Goal: Task Accomplishment & Management: Manage account settings

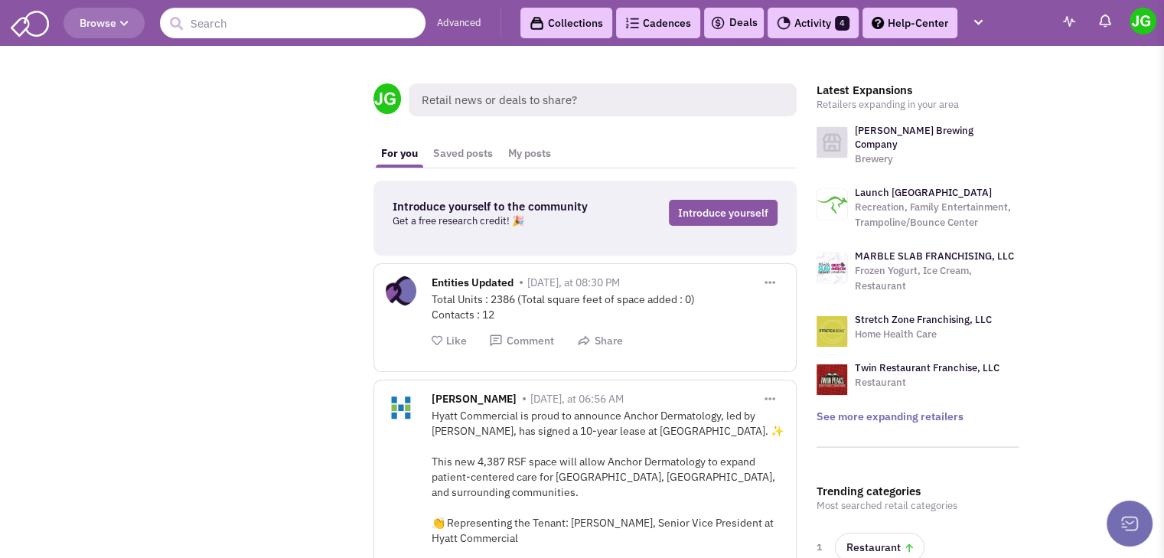
click at [817, 15] on link "Activity 4" at bounding box center [812, 23] width 91 height 31
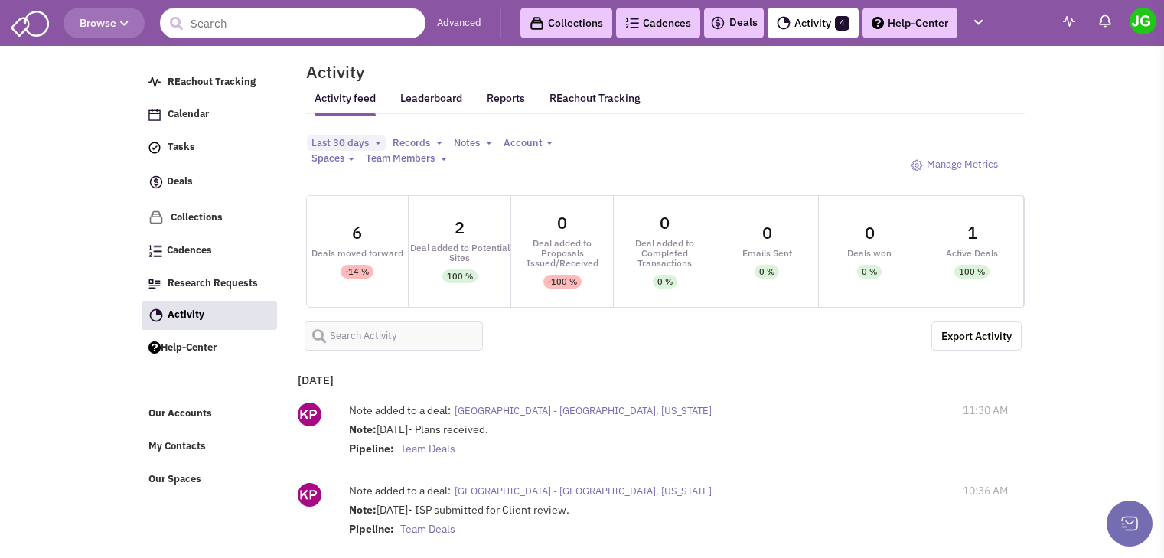
select select
click at [375, 322] on input "text" at bounding box center [394, 335] width 179 height 29
type input "orinda"
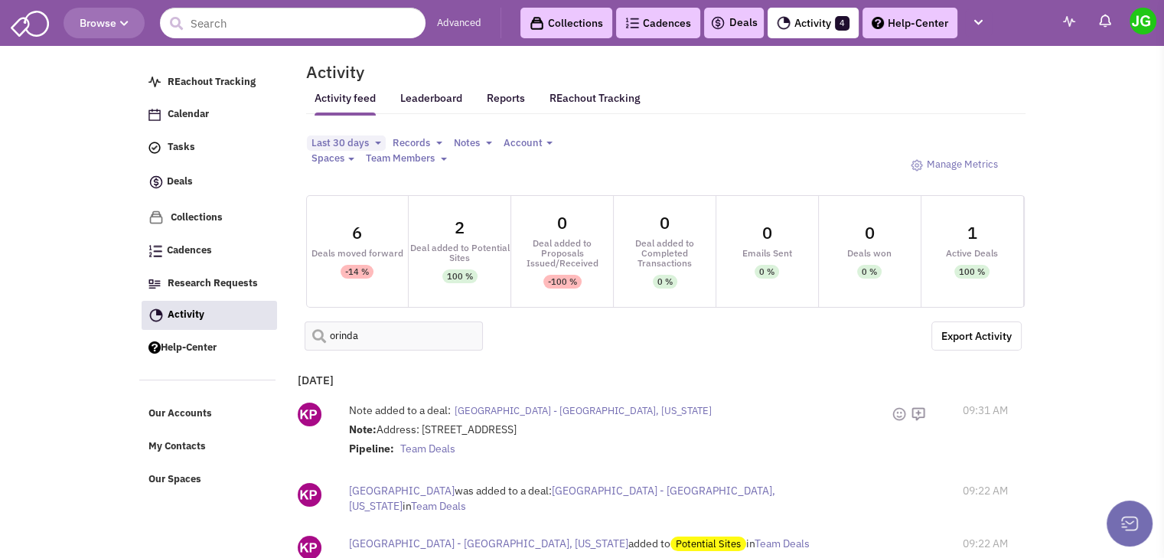
click at [543, 404] on span "Orinda Theater Square - Orinda, California" at bounding box center [582, 410] width 257 height 13
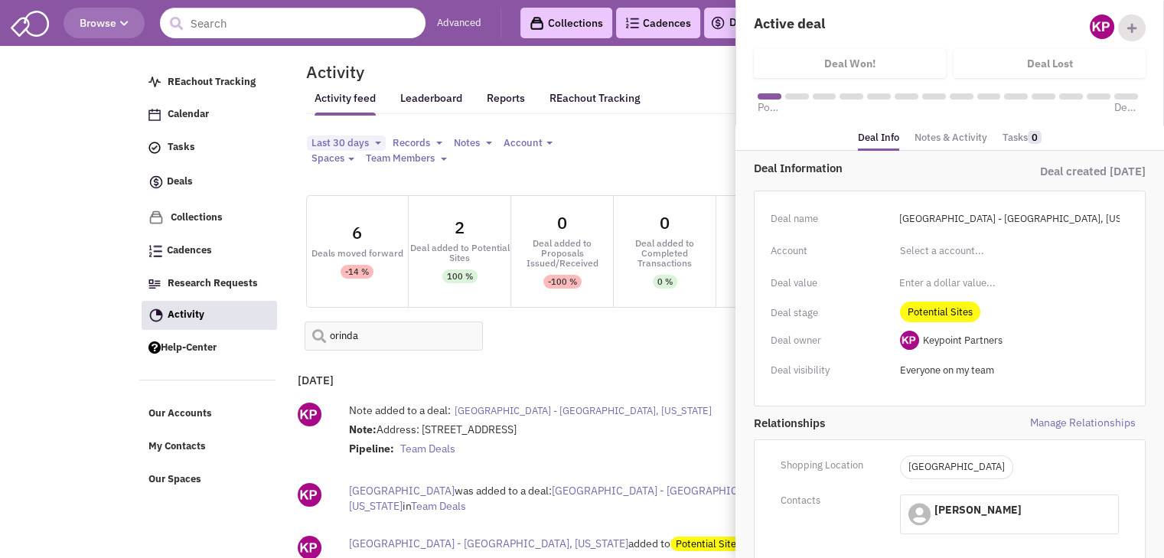
click at [959, 129] on link "Notes & Activity" at bounding box center [950, 138] width 73 height 22
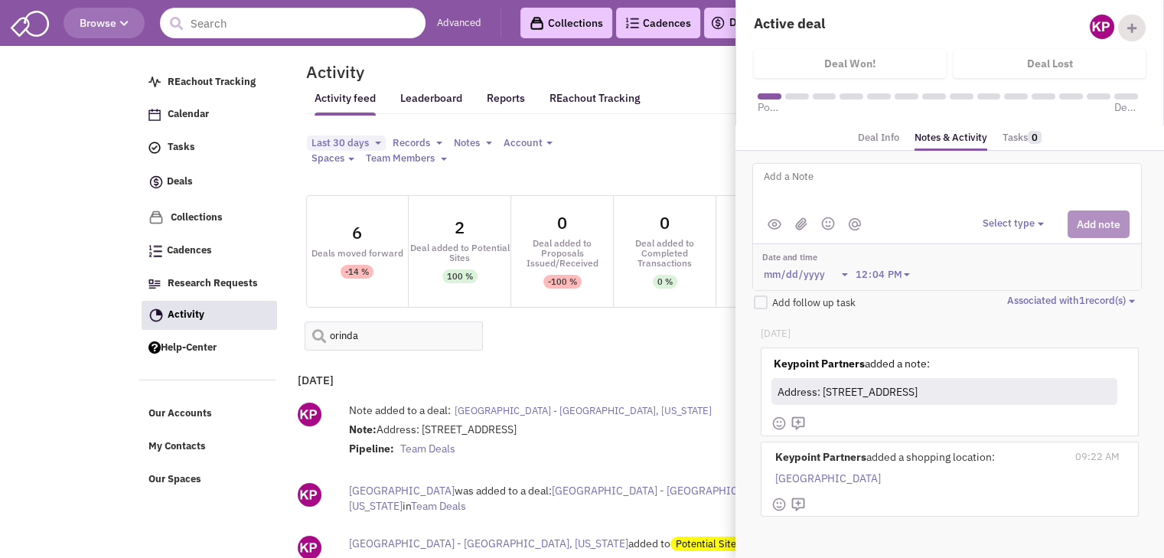
click at [829, 185] on textarea at bounding box center [951, 189] width 379 height 42
click at [1030, 223] on button "Select type" at bounding box center [1015, 224] width 66 height 15
click at [1025, 289] on div "Log a note" at bounding box center [1005, 296] width 37 height 15
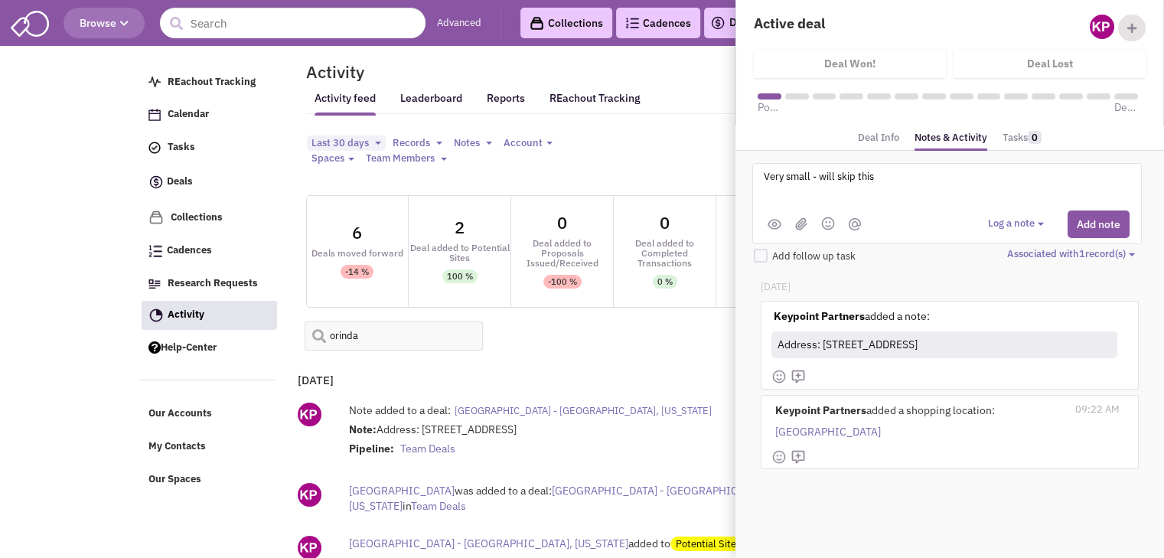
click at [764, 171] on textarea "Very small - will skip this" at bounding box center [951, 189] width 379 height 42
type textarea "10/8 - Very small - will skip this"
click at [1109, 228] on button "Add note" at bounding box center [1098, 224] width 62 height 28
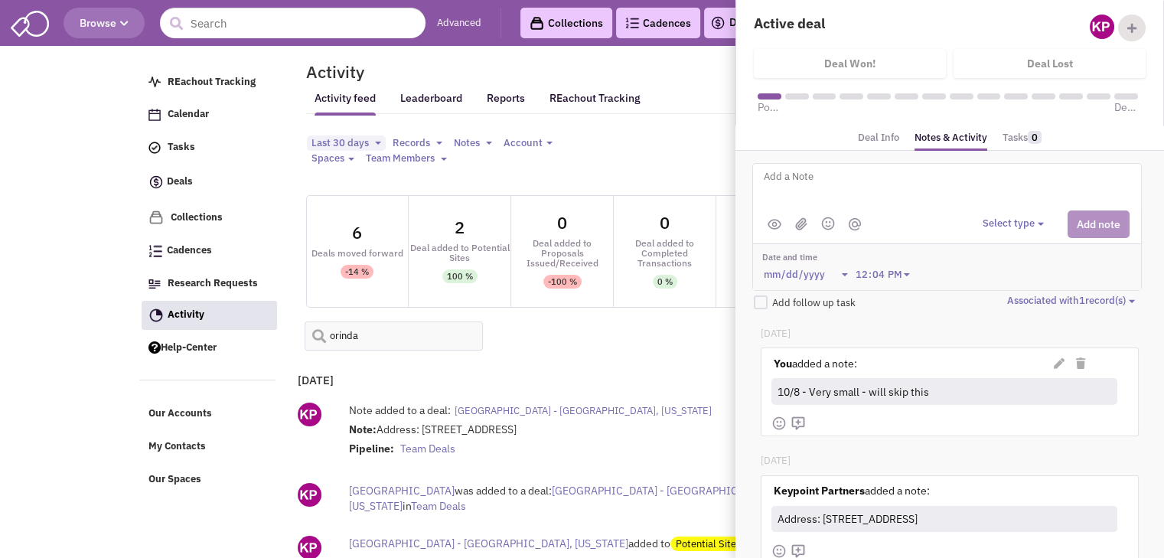
click at [375, 335] on div "orinda Export Activity CSV" at bounding box center [660, 336] width 731 height 44
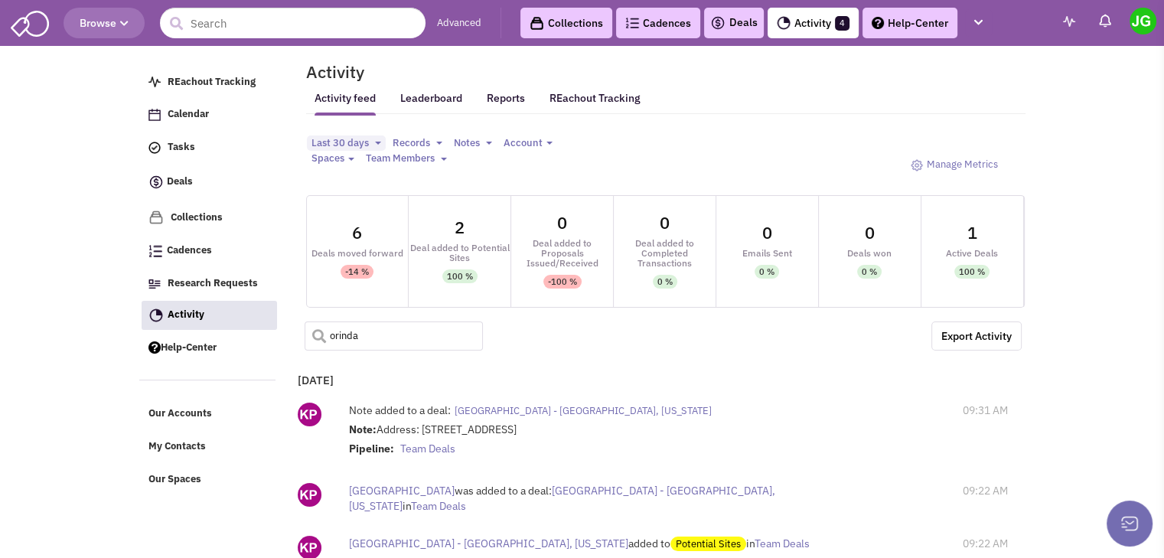
click at [374, 322] on input "orinda" at bounding box center [394, 335] width 179 height 29
type input "nampa"
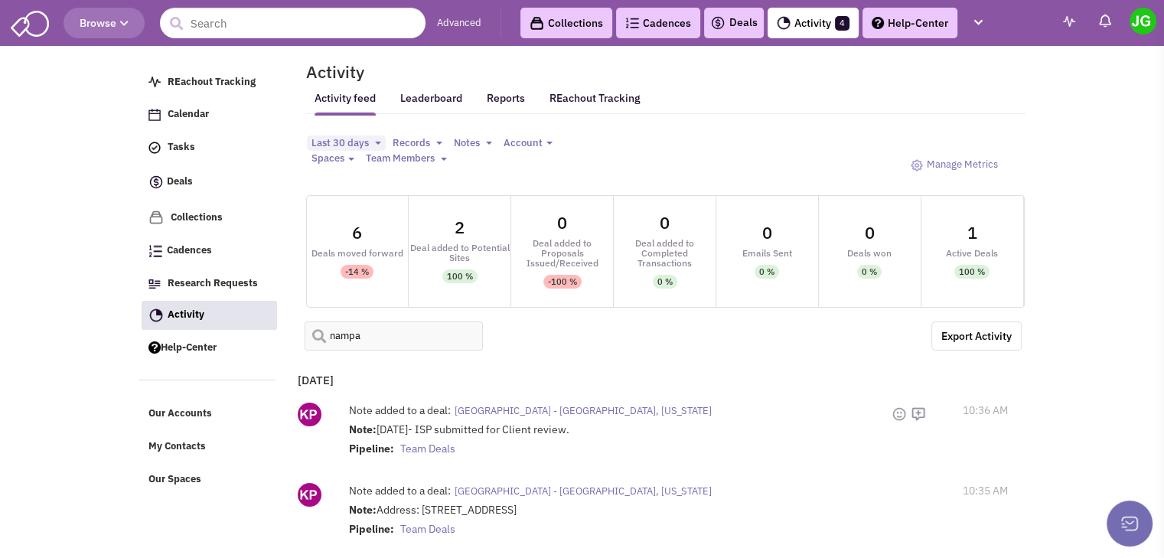
click at [532, 404] on span "Sugar District - Nampa, Idaho" at bounding box center [582, 410] width 257 height 13
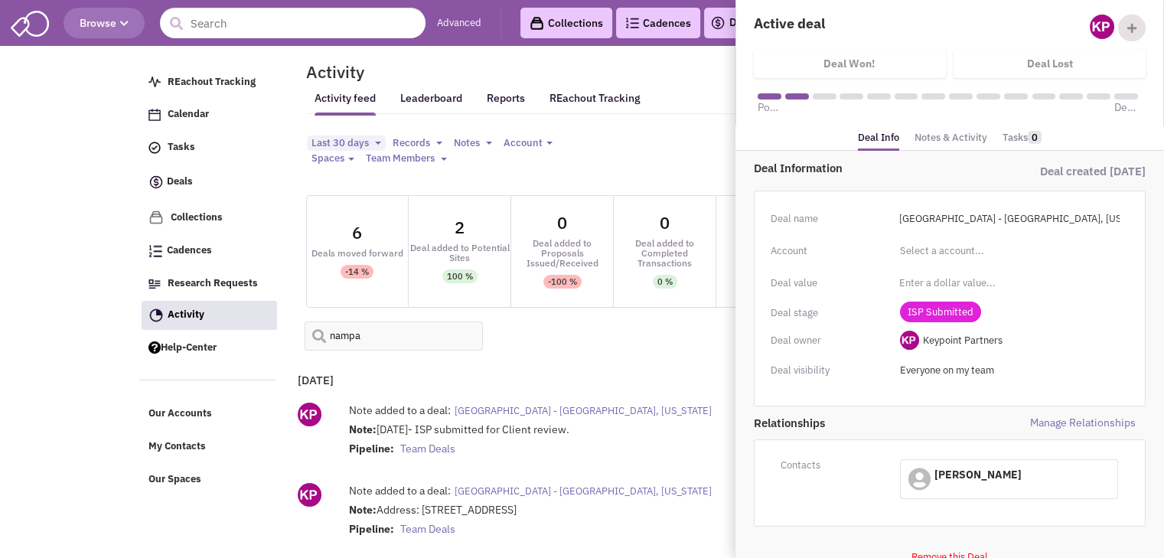
click at [951, 140] on link "Notes & Activity" at bounding box center [950, 138] width 73 height 22
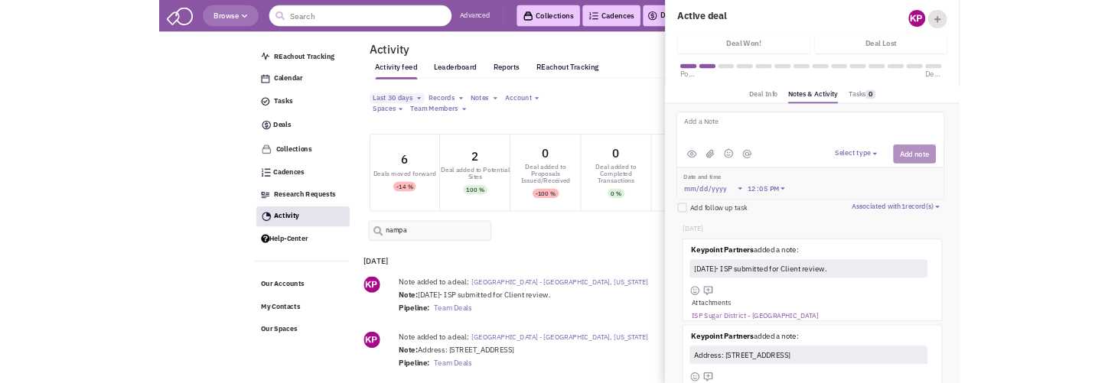
scroll to position [40, 0]
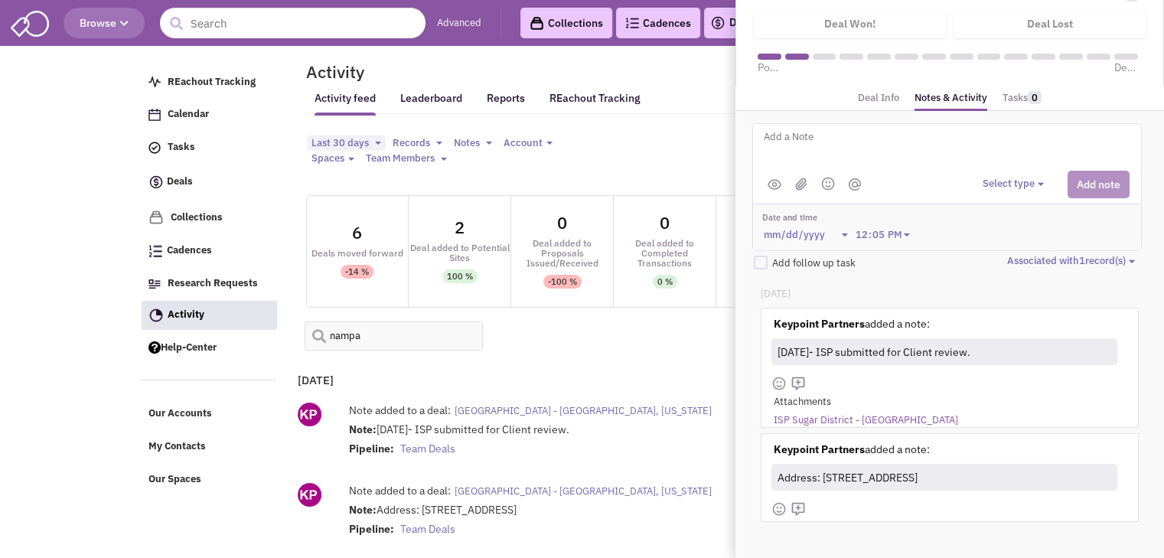
click at [875, 418] on link "ISP Sugar District - Nampa" at bounding box center [866, 420] width 184 height 15
drag, startPoint x: 823, startPoint y: 474, endPoint x: 981, endPoint y: 468, distance: 158.5
click at [981, 468] on div "Address: 1406 N Galleria Dr., Nampa, ID" at bounding box center [942, 477] width 337 height 22
copy div "1406 N Galleria Dr., Nampa, ID"
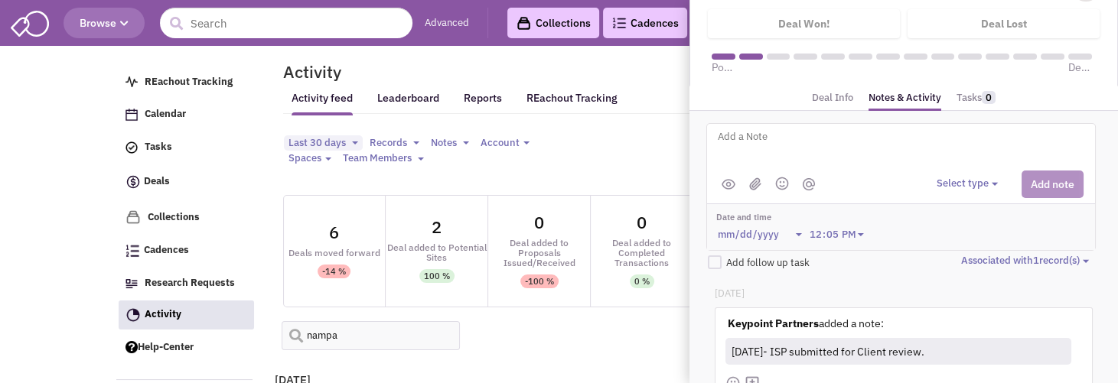
click at [744, 134] on textarea at bounding box center [905, 149] width 379 height 42
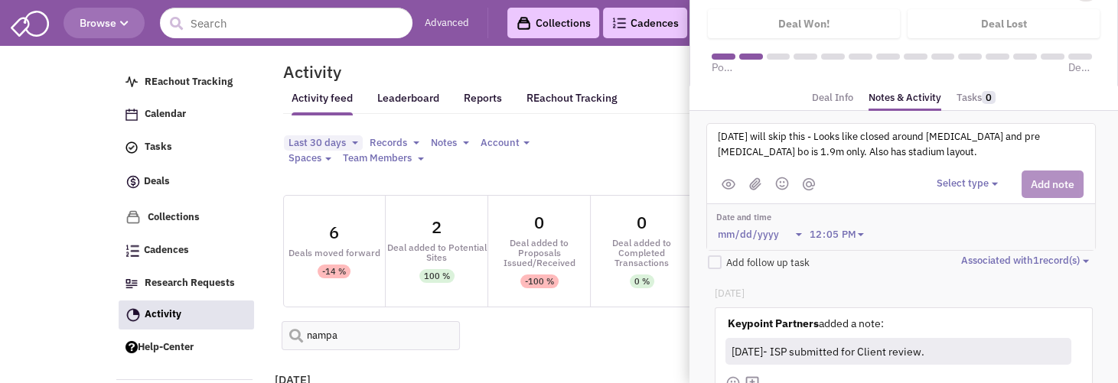
type textarea "10/8 - We will skip this - Looks like closed around Covid and pre covid bo is 1…"
click at [955, 185] on button "Select type" at bounding box center [970, 184] width 66 height 15
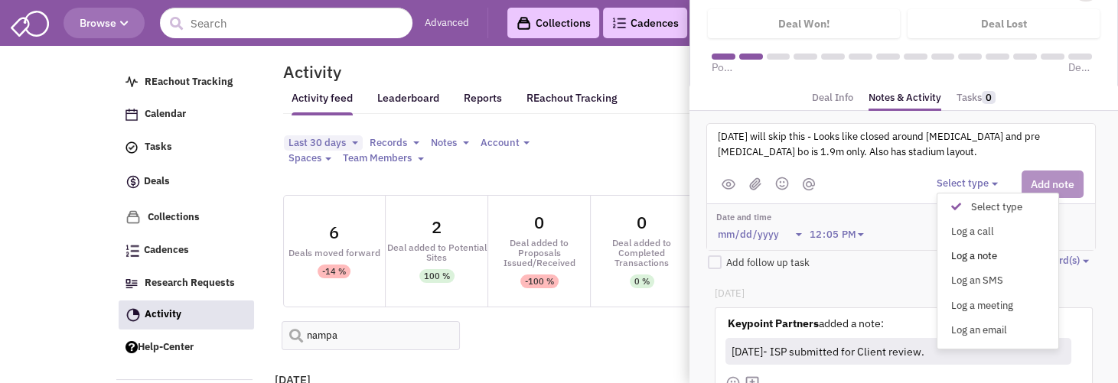
click at [979, 252] on div "Log a note" at bounding box center [959, 256] width 37 height 15
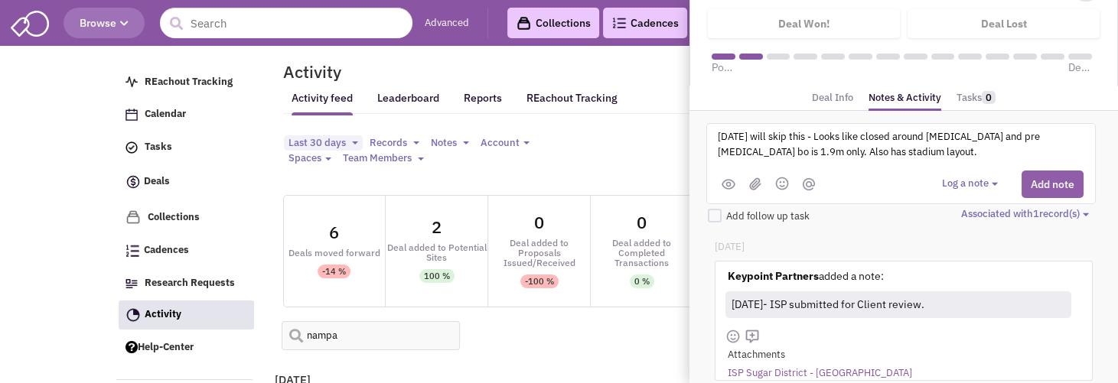
click at [1038, 178] on button "Add note" at bounding box center [1052, 185] width 62 height 28
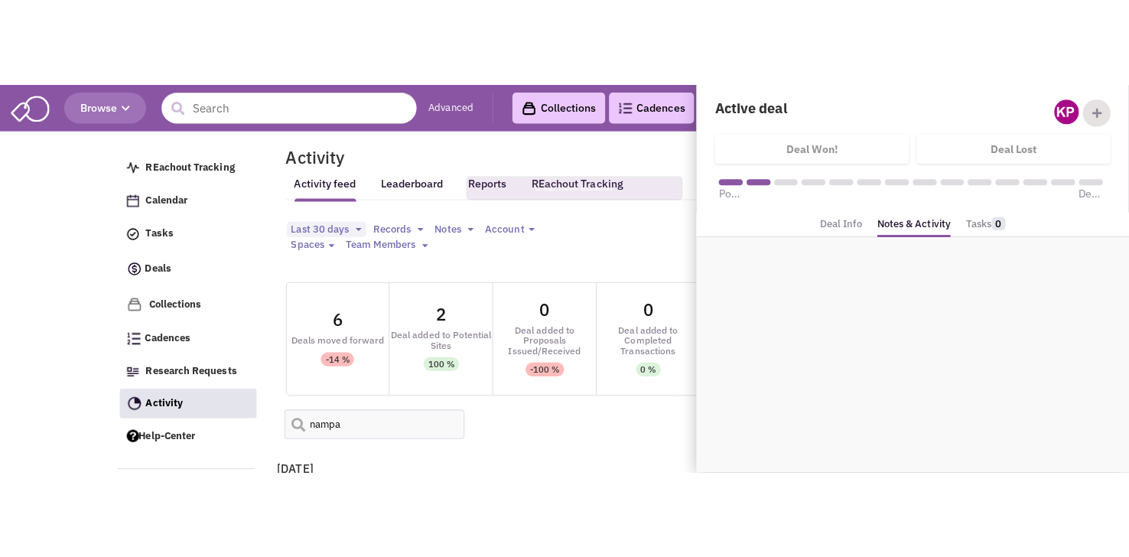
scroll to position [0, 0]
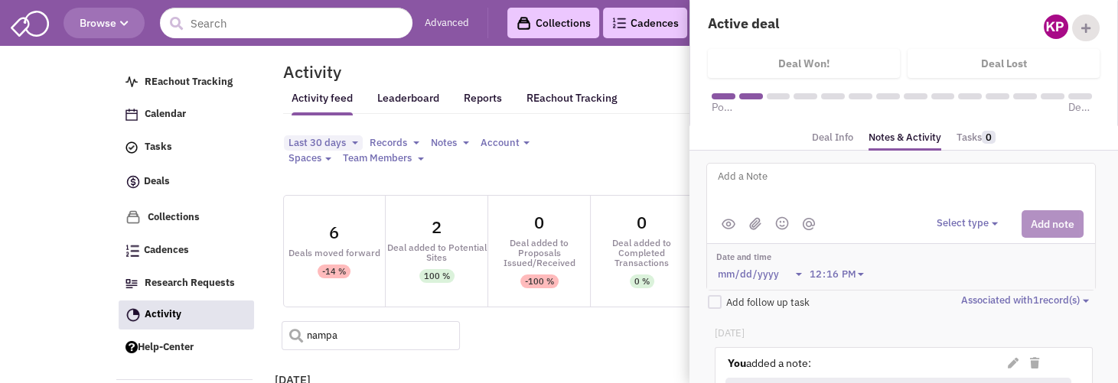
click at [330, 321] on input "nampa" at bounding box center [371, 335] width 179 height 29
paste input "Monroe"
click at [288, 328] on input "Monroe" at bounding box center [371, 335] width 179 height 29
type input "Monroe"
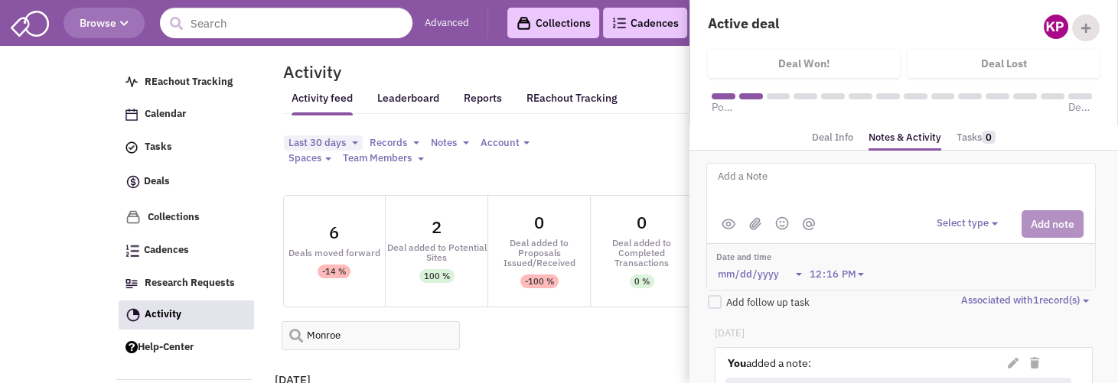
click at [295, 321] on span at bounding box center [291, 330] width 18 height 18
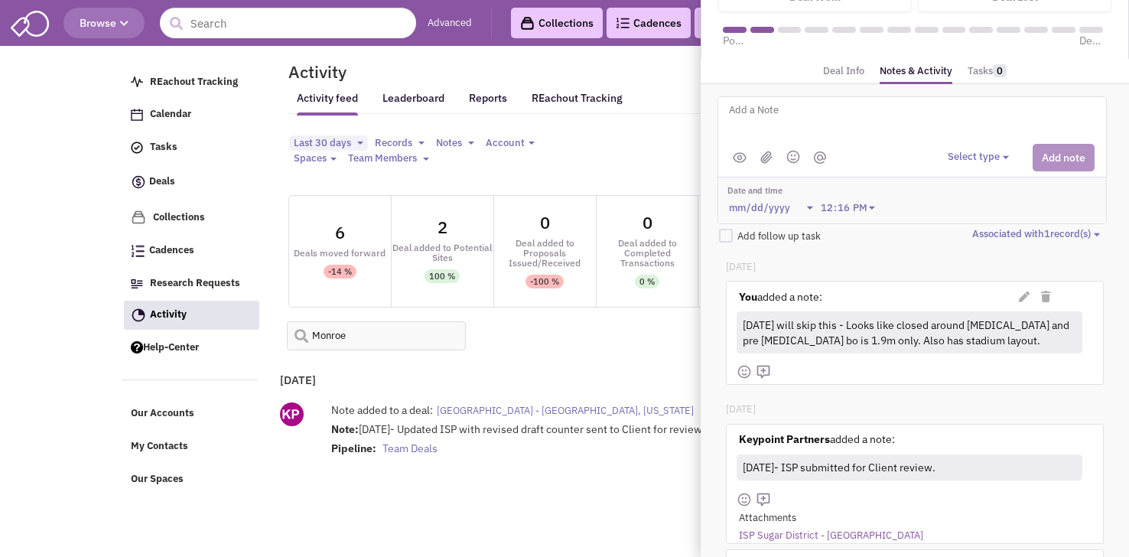
scroll to position [77, 0]
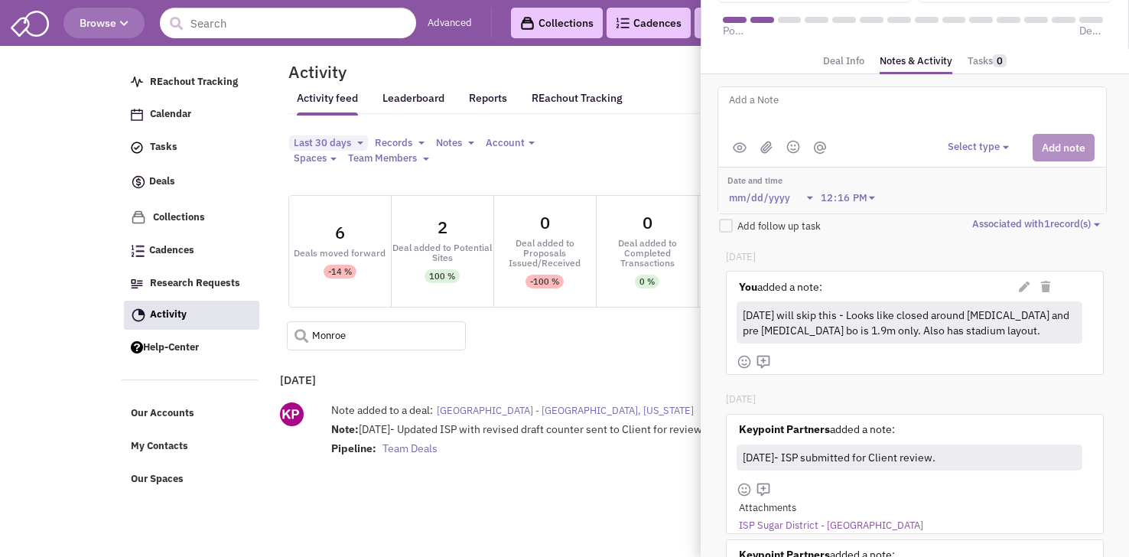
click at [362, 321] on input "Monroe" at bounding box center [376, 335] width 179 height 29
click at [296, 321] on span at bounding box center [296, 330] width 18 height 18
click at [559, 404] on span "Pecanland Mall - Monroe, Louisiana" at bounding box center [565, 410] width 257 height 13
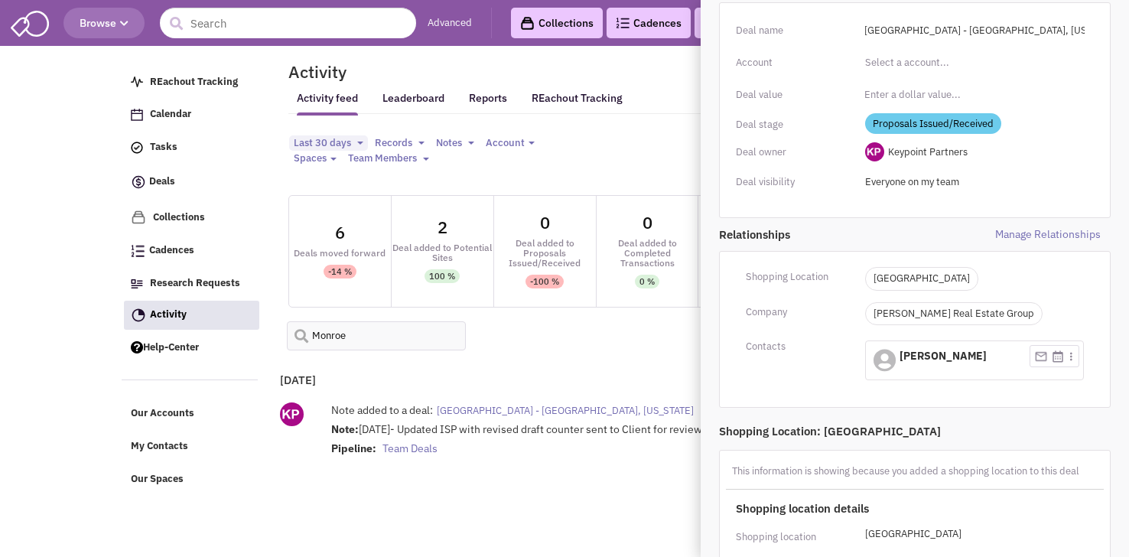
scroll to position [112, 0]
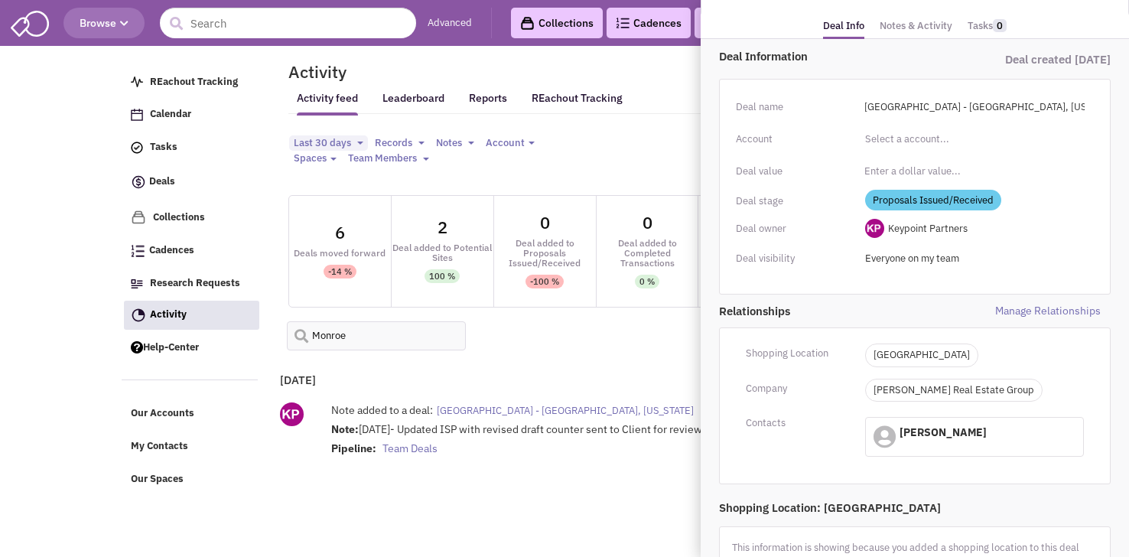
click at [924, 21] on link "Notes & Activity" at bounding box center [916, 26] width 73 height 22
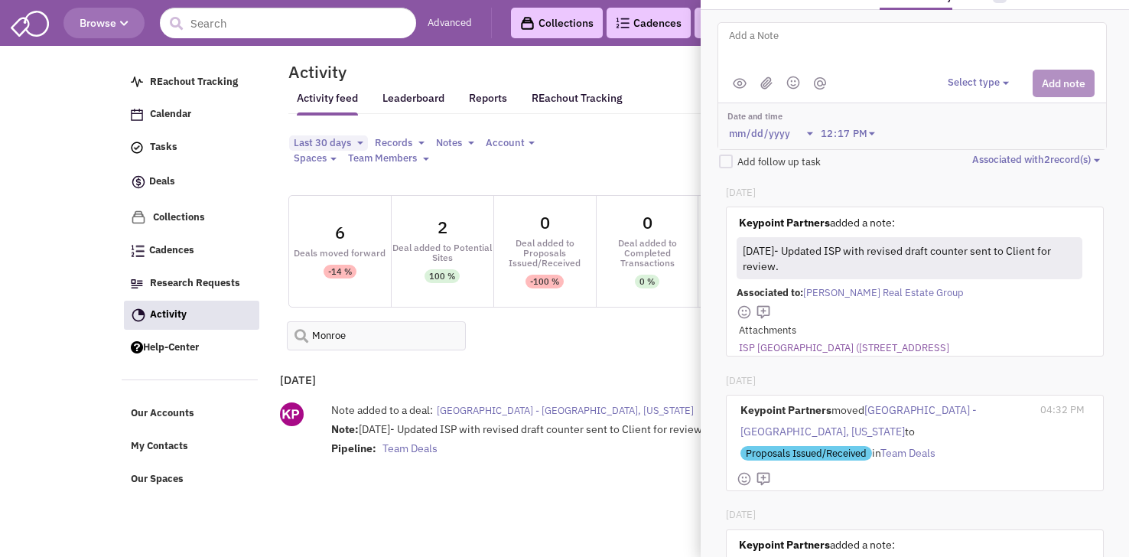
scroll to position [153, 0]
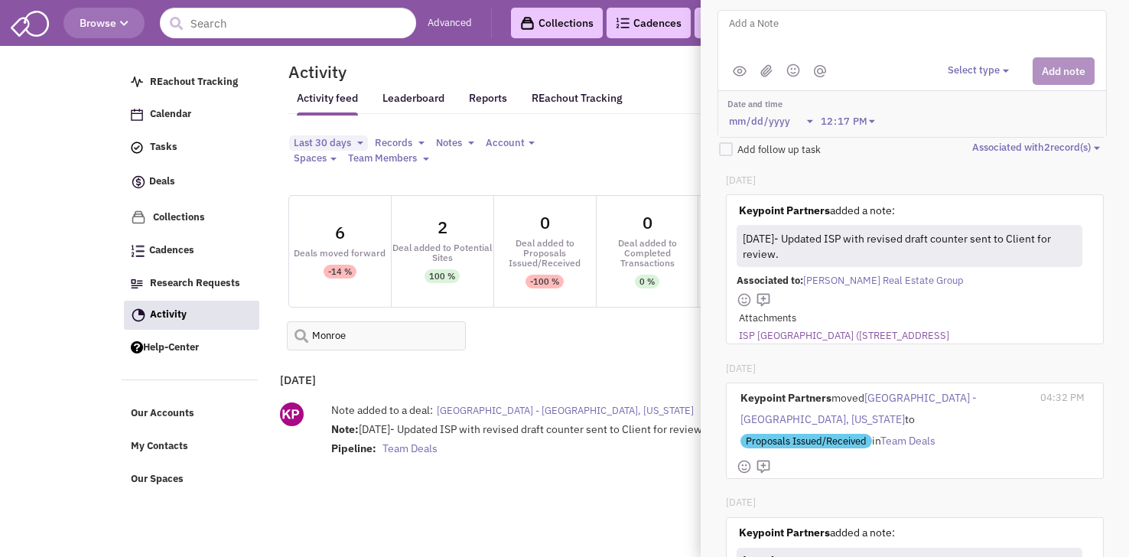
click at [890, 331] on link "ISP Pecanland Mall (4700 Millhaven Rd) - Monroe" at bounding box center [844, 336] width 210 height 15
click at [329, 498] on div "Activity Activity feed Leaderboard Reports REachout Tracking Last 30 days and" at bounding box center [638, 290] width 738 height 460
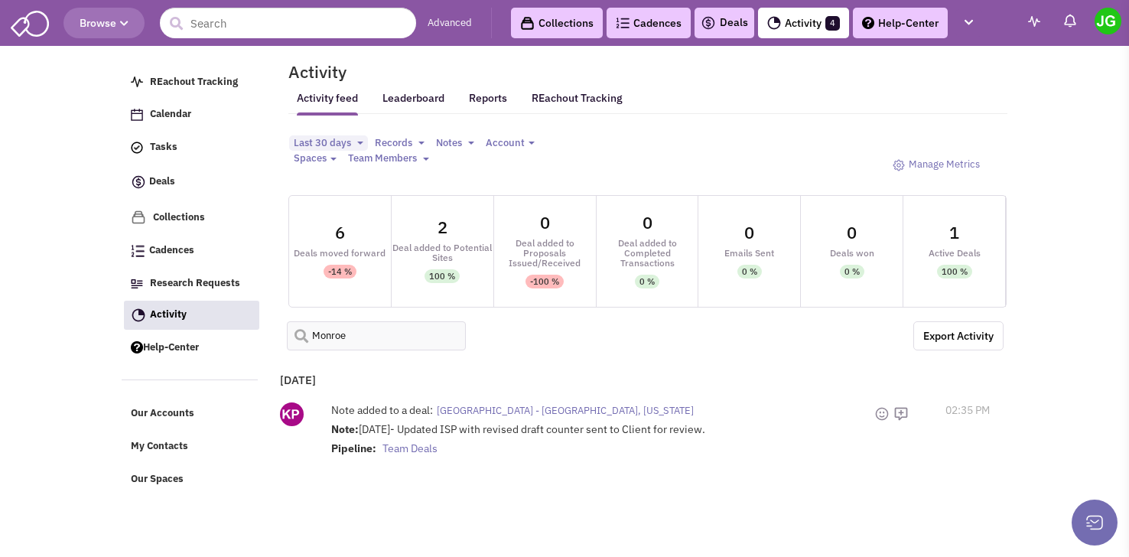
click at [546, 404] on span "Pecanland Mall - Monroe, Louisiana" at bounding box center [565, 410] width 257 height 13
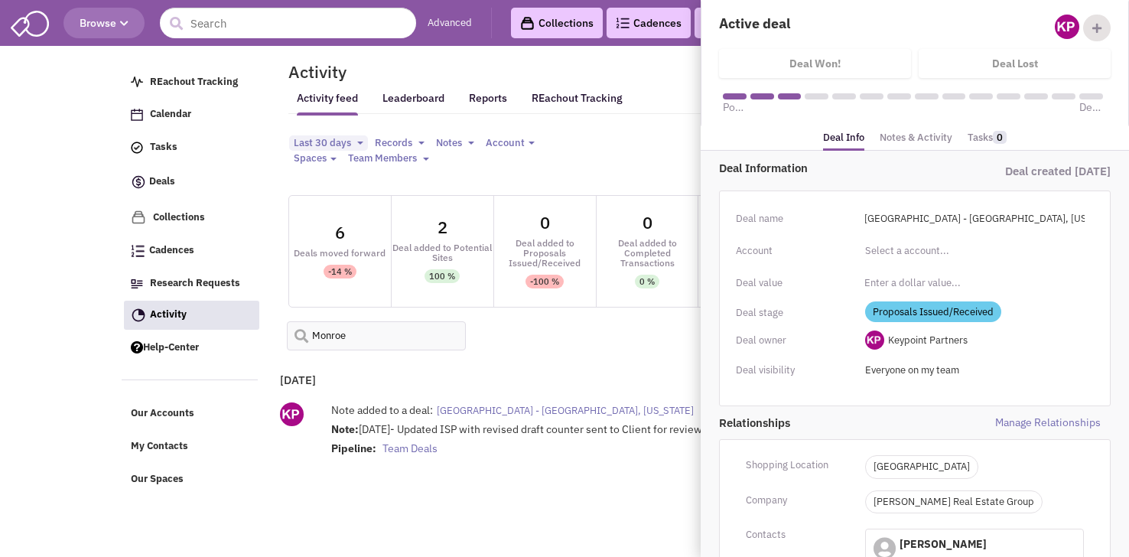
click at [934, 133] on link "Notes & Activity" at bounding box center [916, 138] width 73 height 22
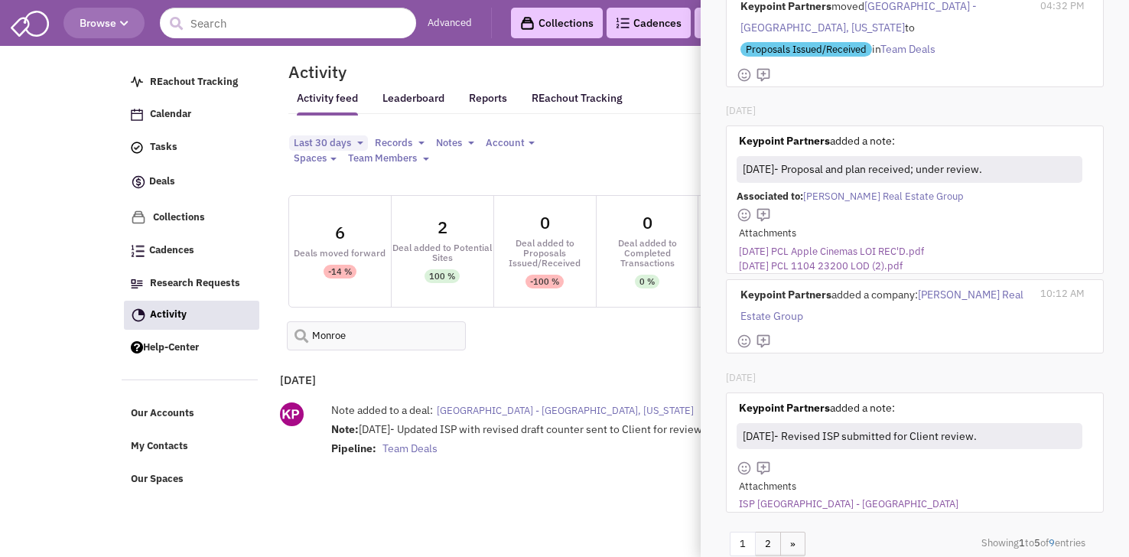
scroll to position [468, 0]
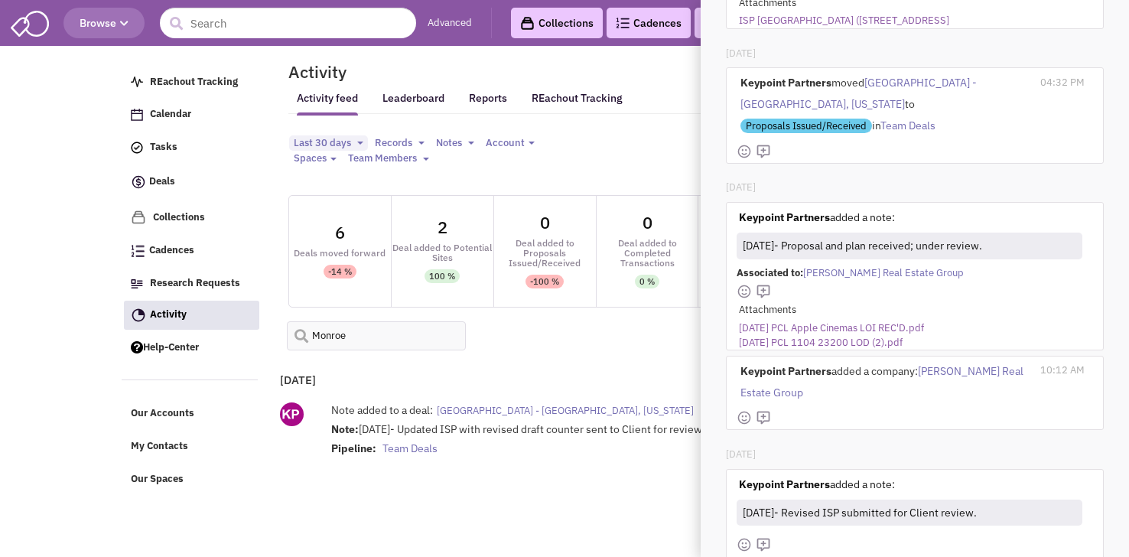
click at [886, 321] on link "2025.8.20 PCL Apple Cinemas LOI REC'D.pdf" at bounding box center [831, 328] width 185 height 15
